Goal: Find specific page/section: Find specific page/section

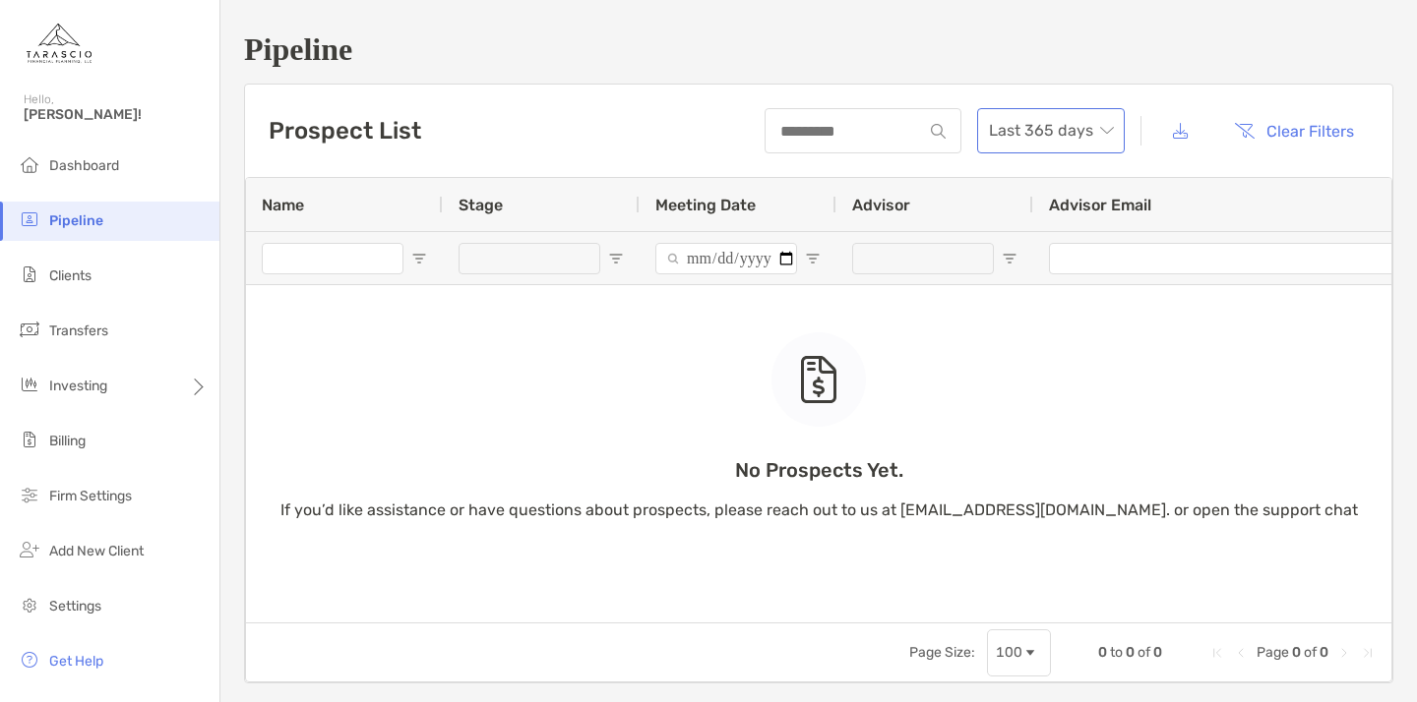
click at [1088, 136] on span "Last 365 days" at bounding box center [1051, 130] width 124 height 43
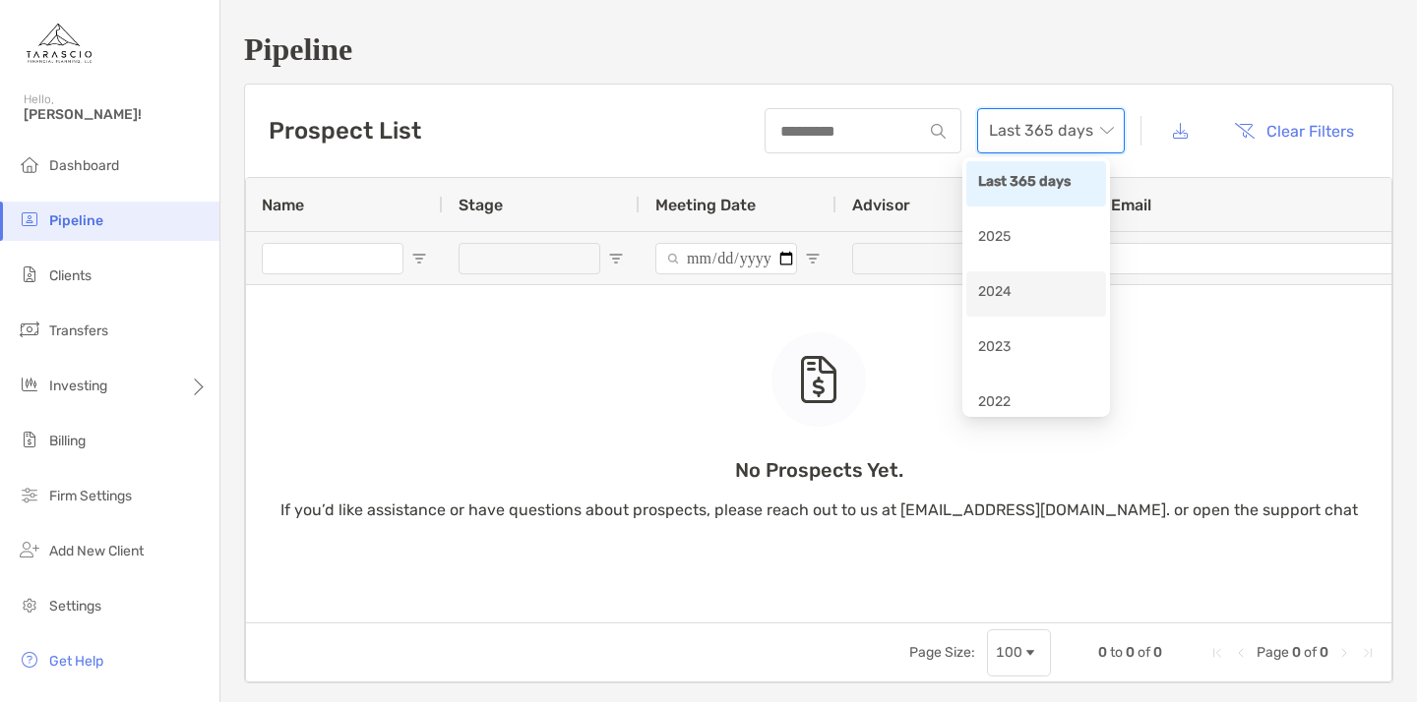
click at [1014, 294] on div "2024" at bounding box center [1036, 293] width 116 height 25
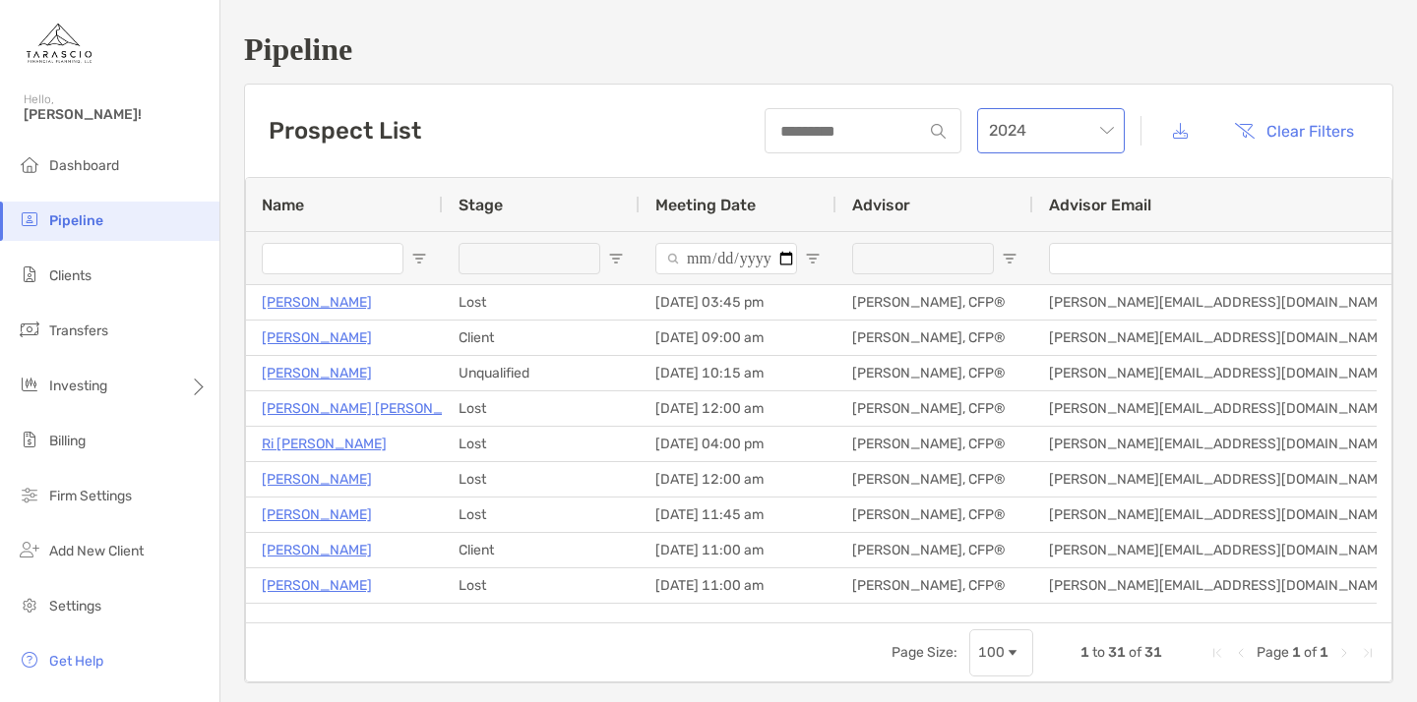
click at [1082, 139] on span "2024" at bounding box center [1051, 130] width 124 height 43
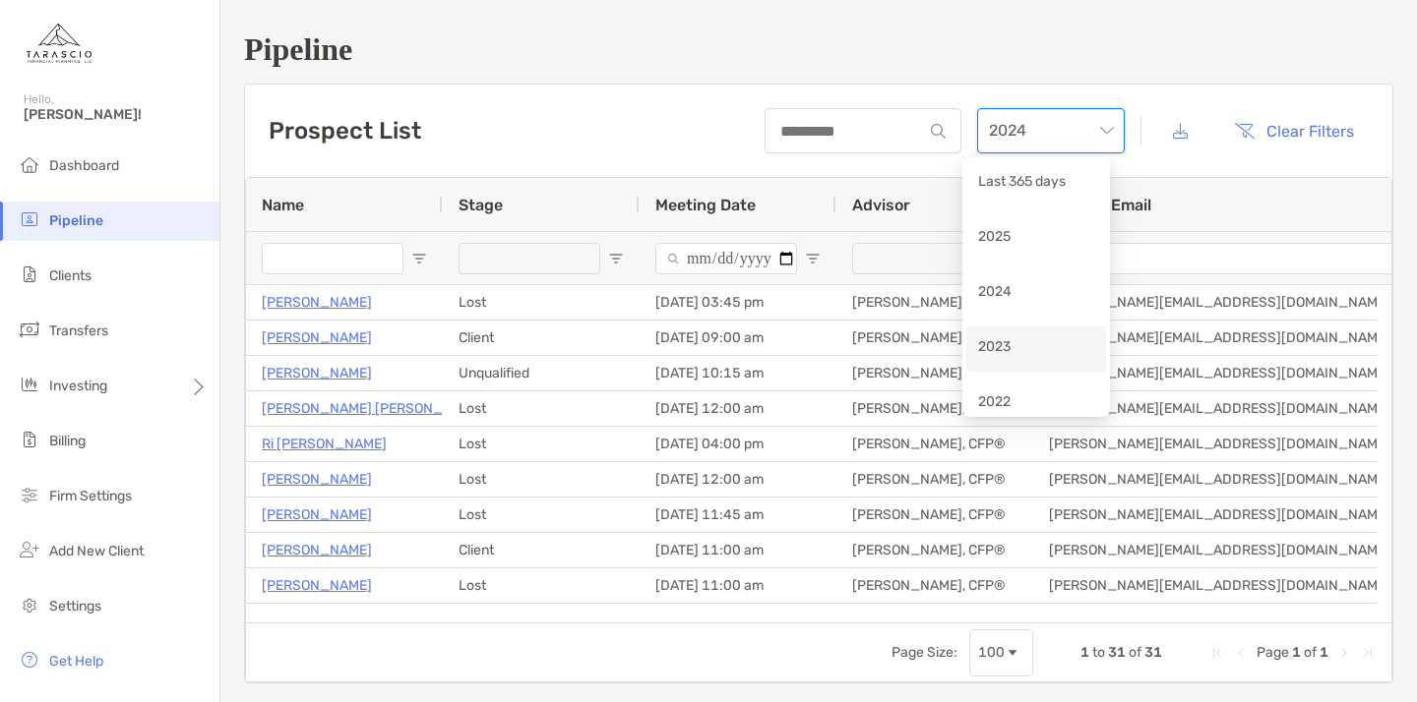
click at [1007, 345] on div "2023" at bounding box center [1036, 348] width 116 height 25
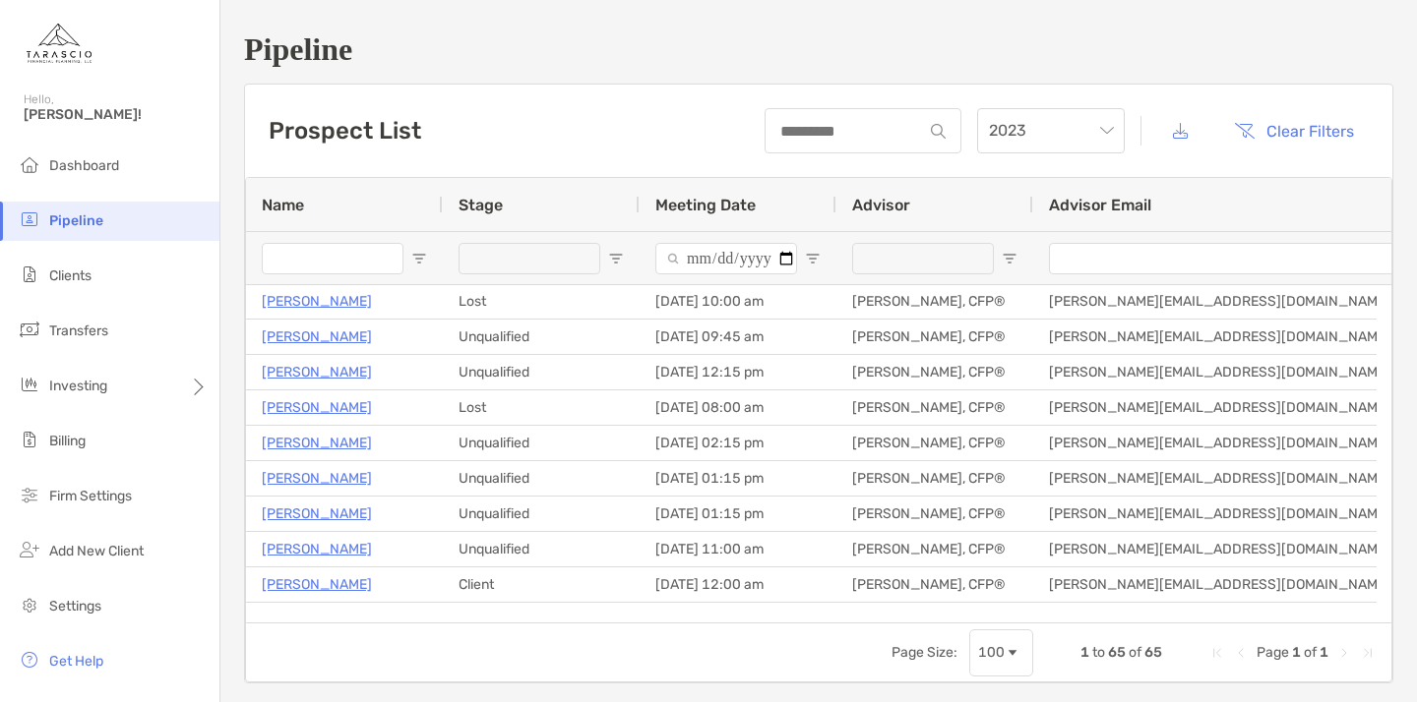
scroll to position [1979, 0]
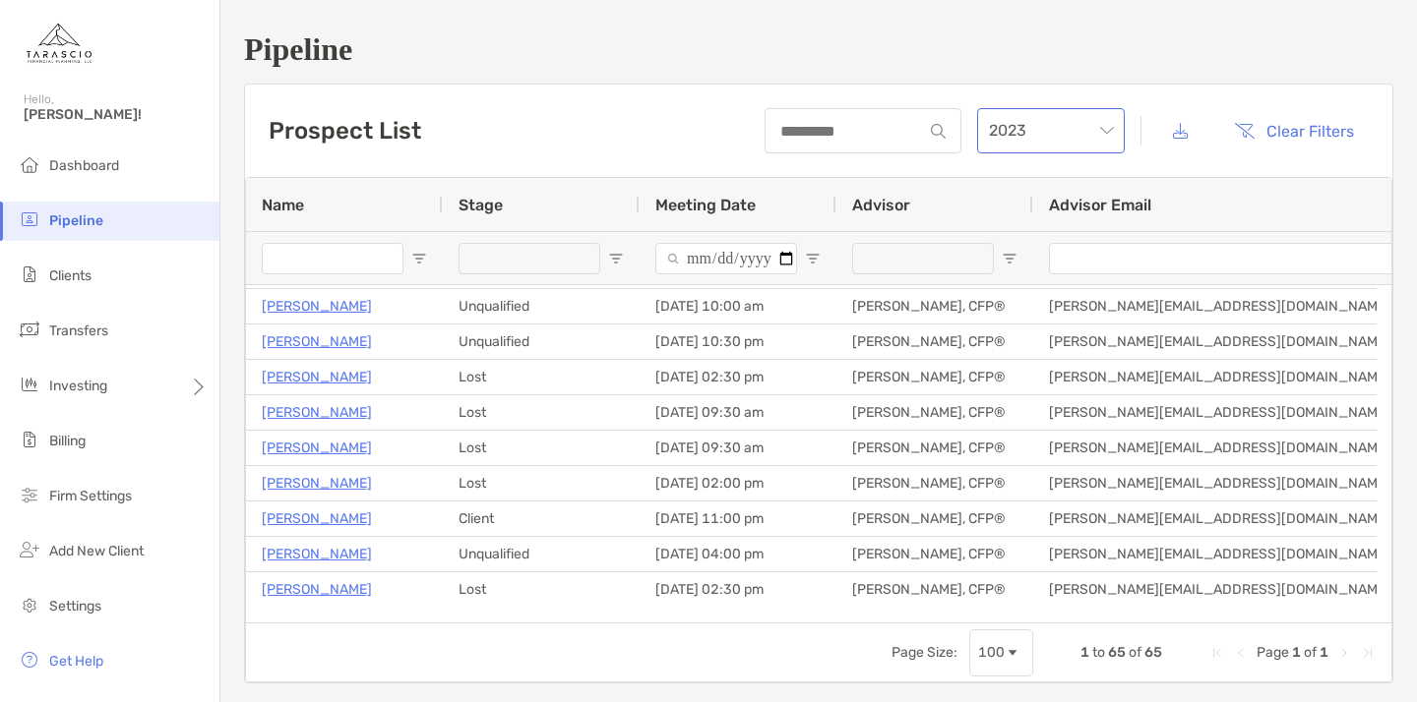
click at [1048, 132] on span "2023" at bounding box center [1051, 130] width 124 height 43
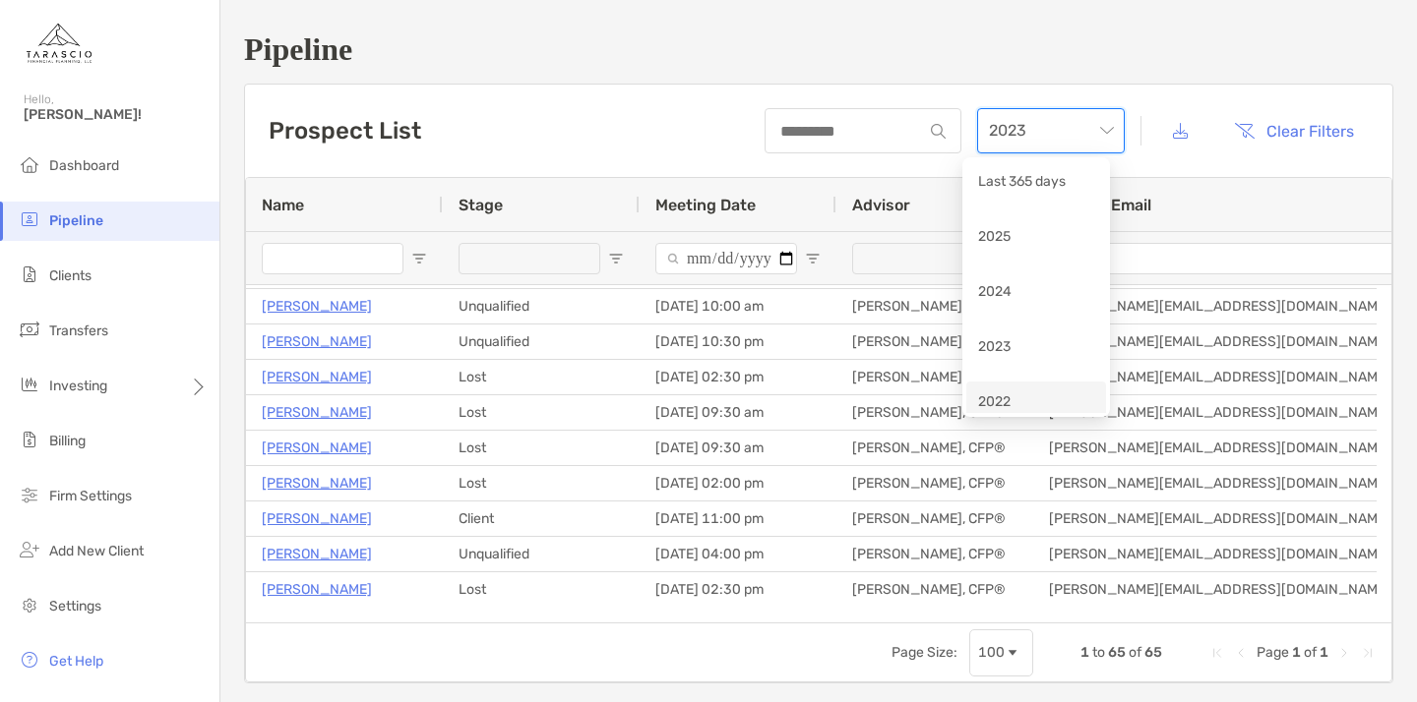
click at [1002, 393] on div "2022" at bounding box center [1036, 404] width 116 height 25
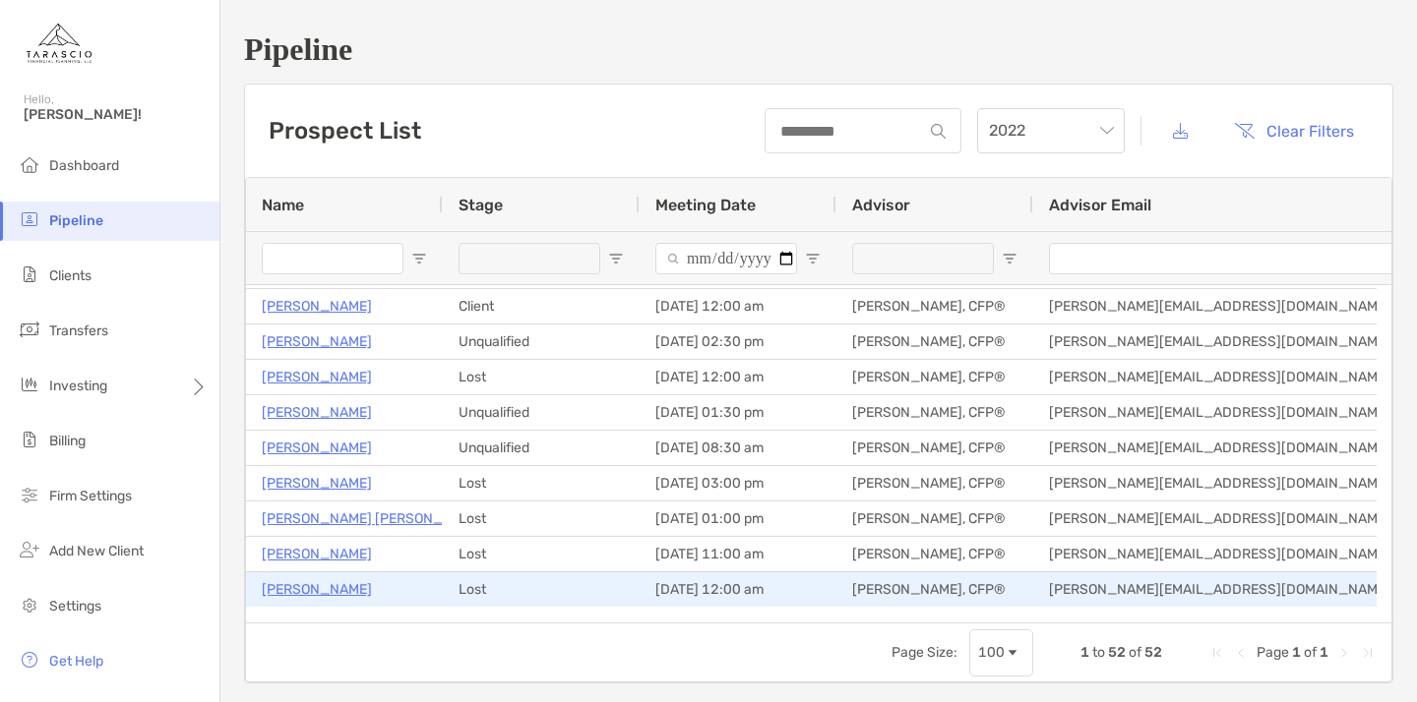
scroll to position [30, 0]
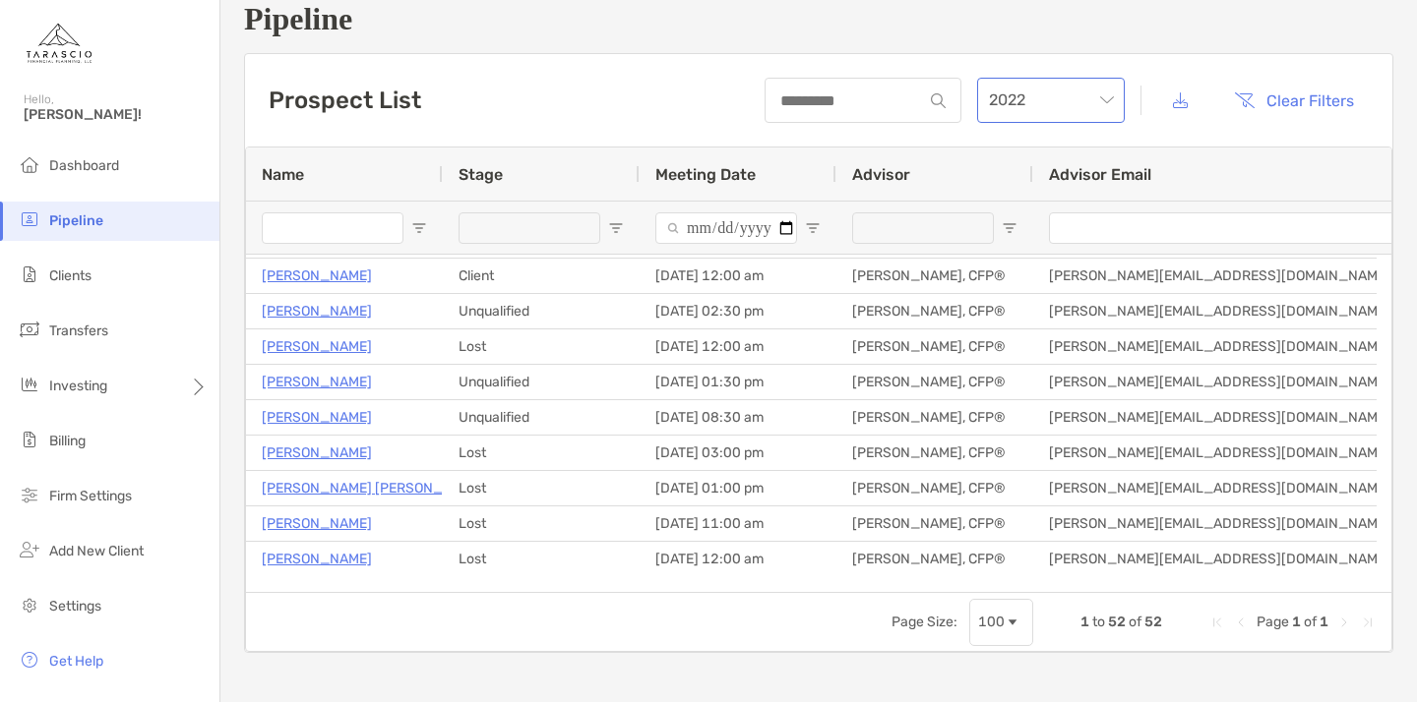
click at [1060, 103] on span "2022" at bounding box center [1051, 100] width 124 height 43
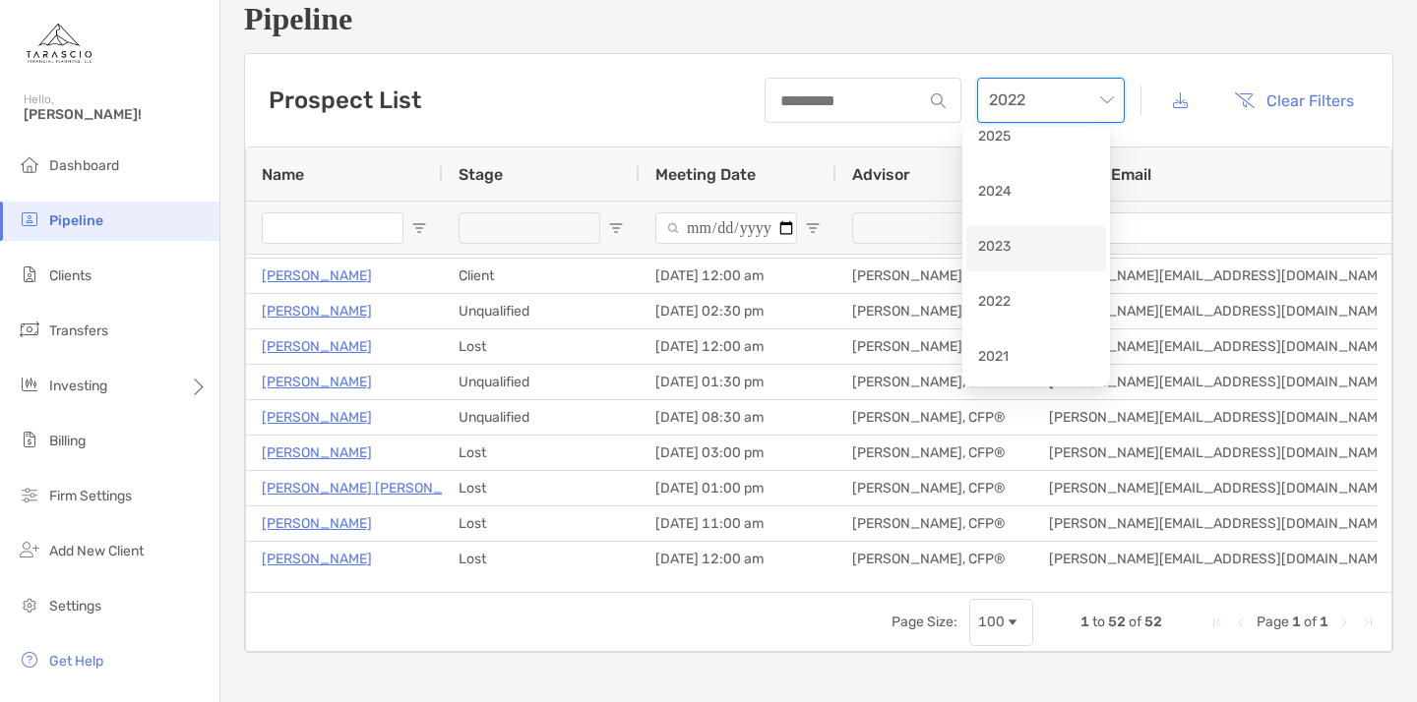
scroll to position [80, 0]
click at [1007, 344] on div "2021" at bounding box center [1036, 348] width 116 height 25
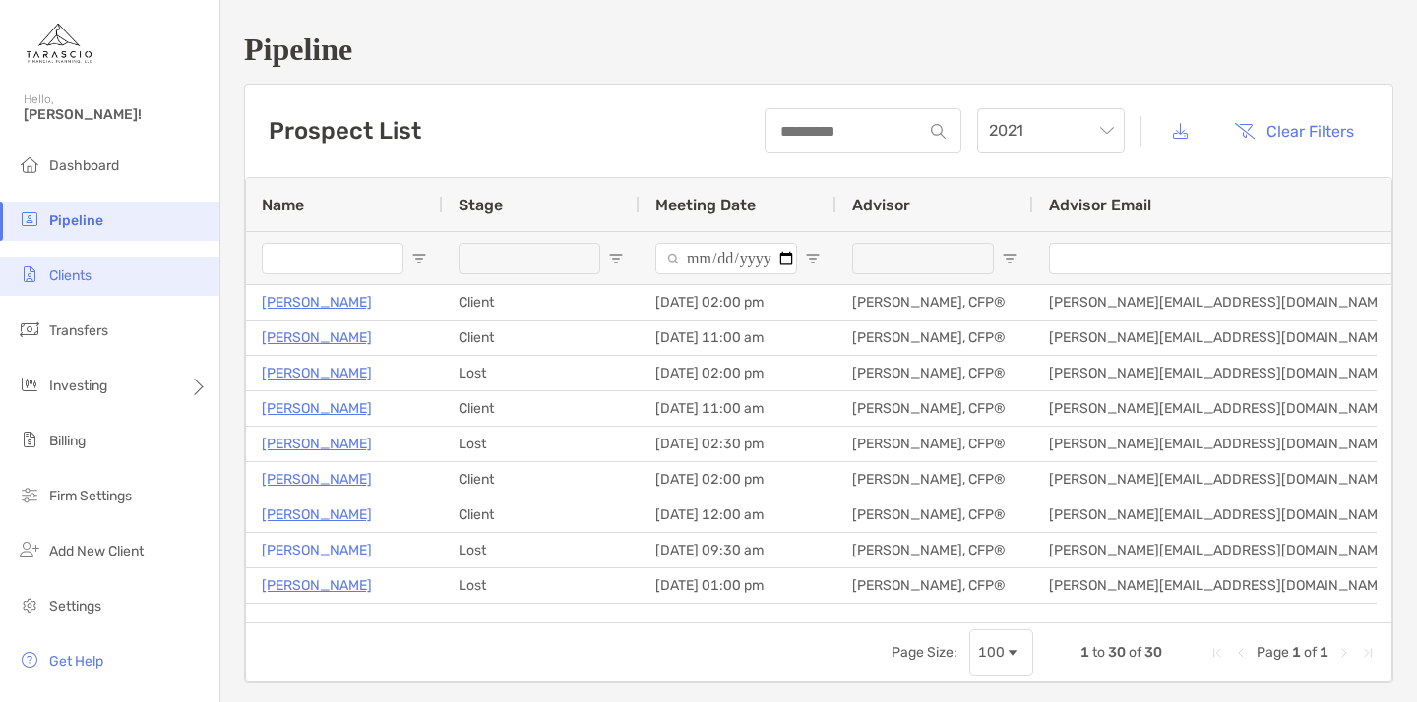
click at [62, 274] on span "Clients" at bounding box center [70, 276] width 42 height 17
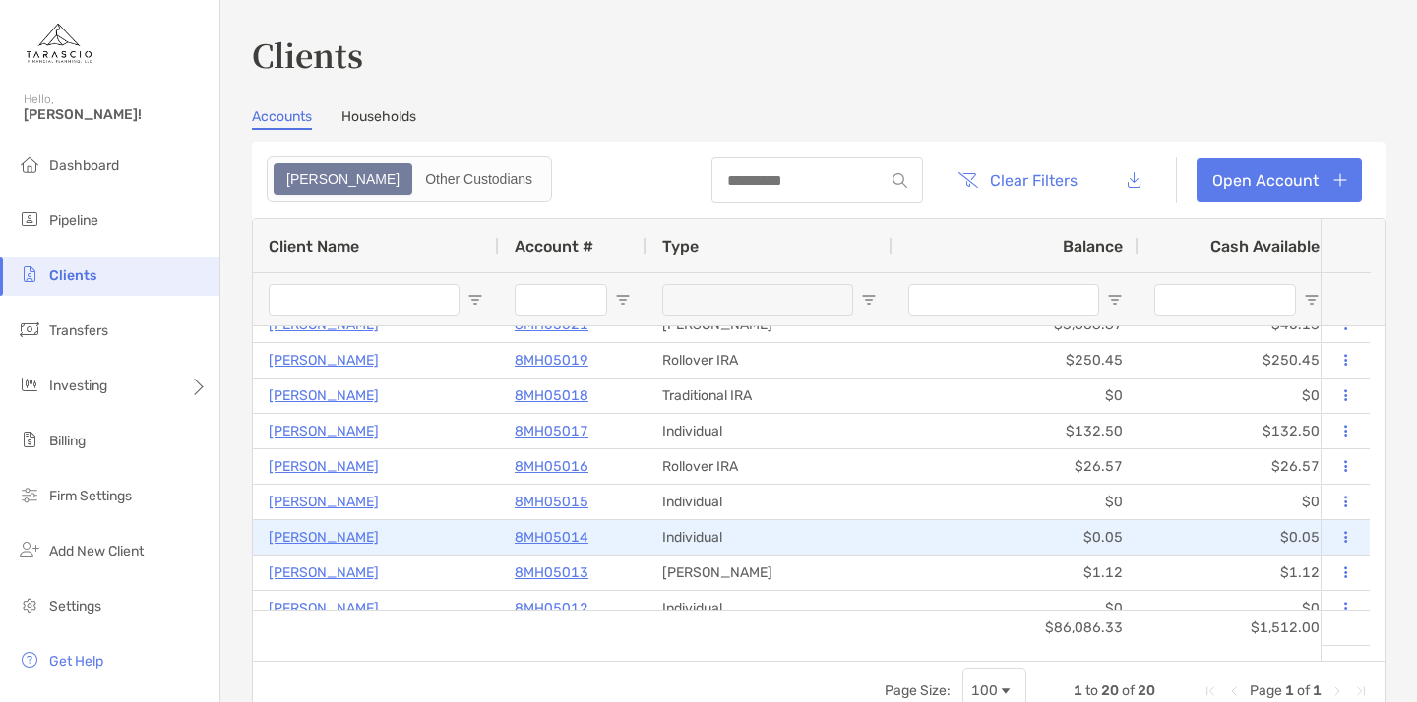
scroll to position [389, 0]
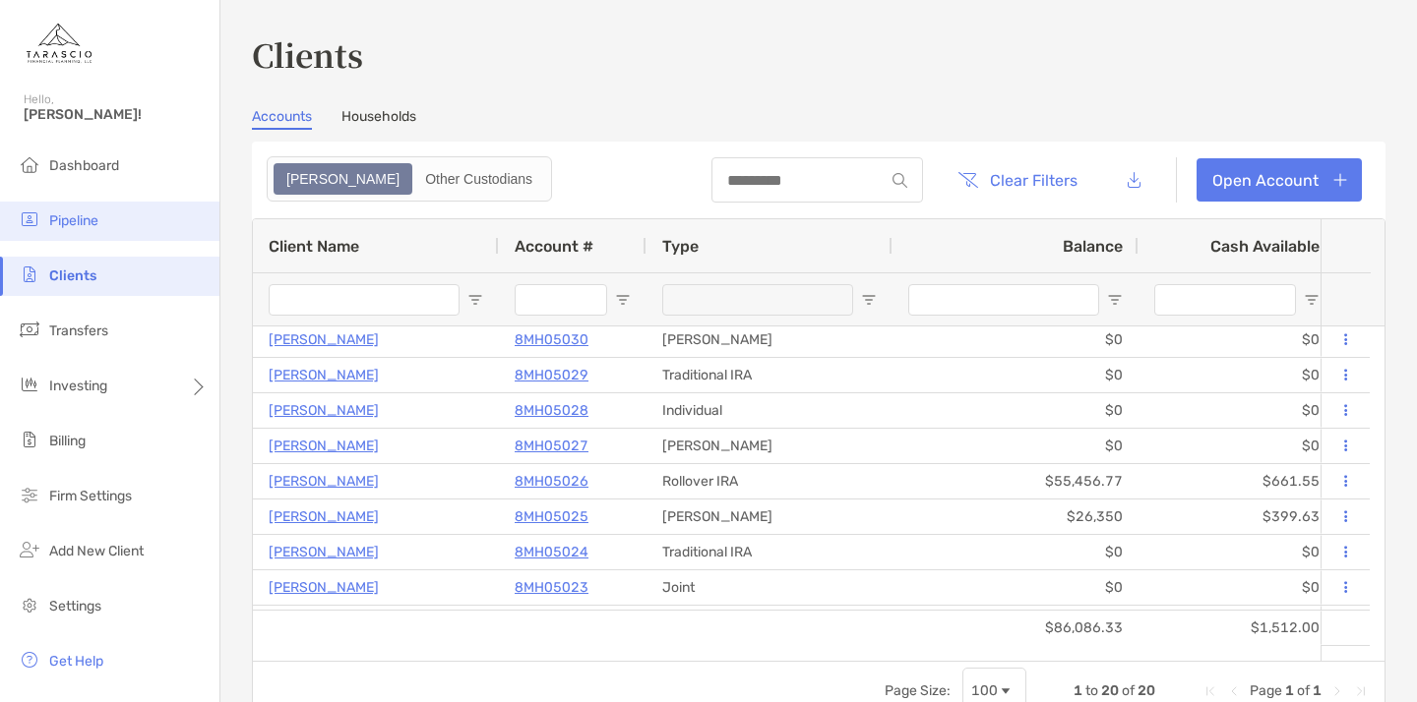
click at [80, 217] on span "Pipeline" at bounding box center [73, 220] width 49 height 17
